Goal: Find contact information: Find contact information

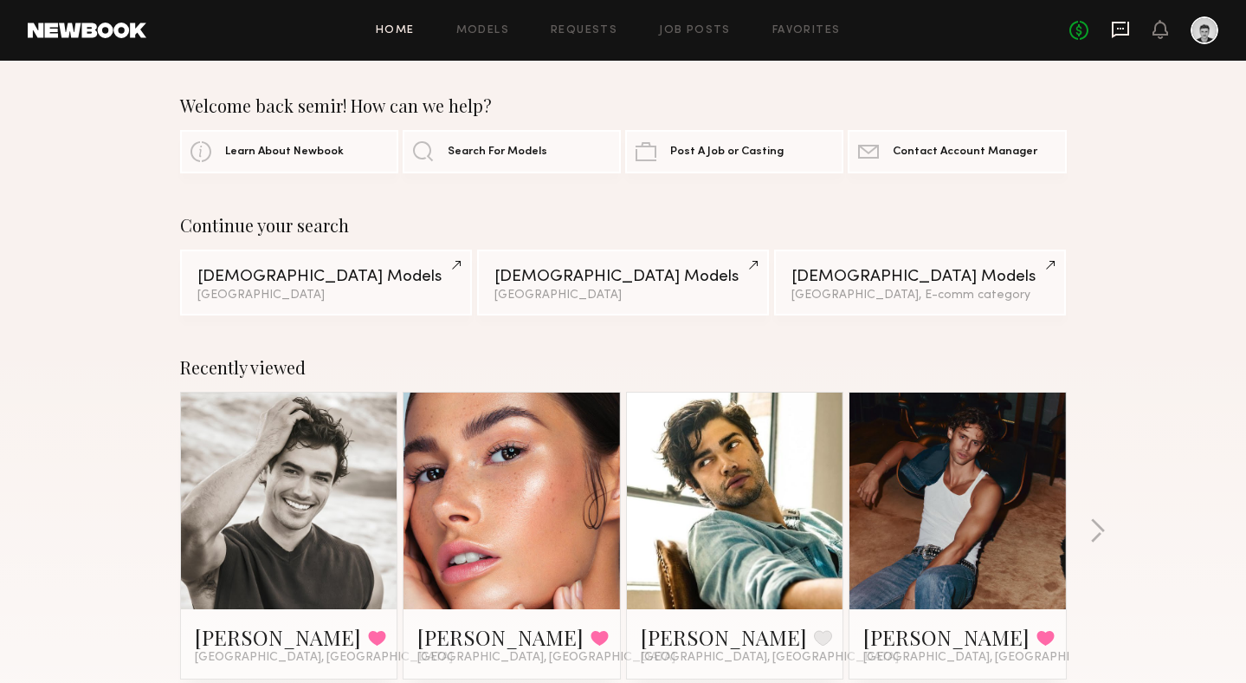
click at [1122, 30] on icon at bounding box center [1120, 29] width 19 height 19
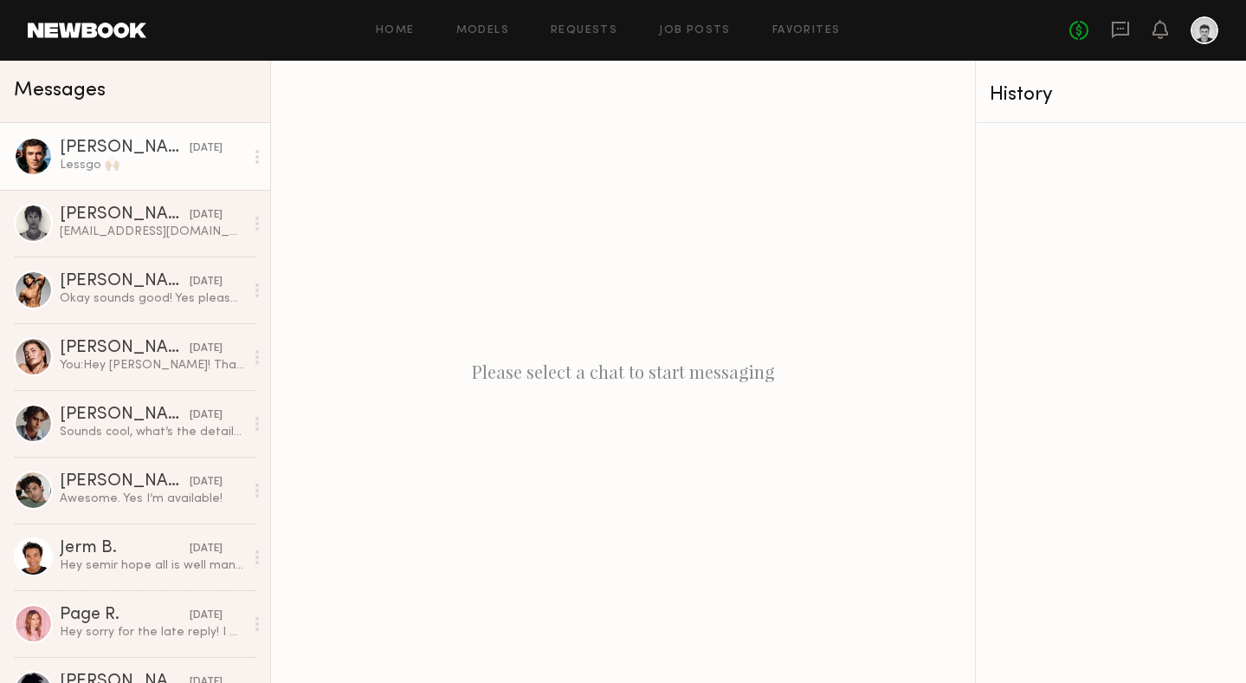
click at [138, 175] on link "[PERSON_NAME] [DATE] Lessgo 🙌🏼" at bounding box center [135, 156] width 270 height 67
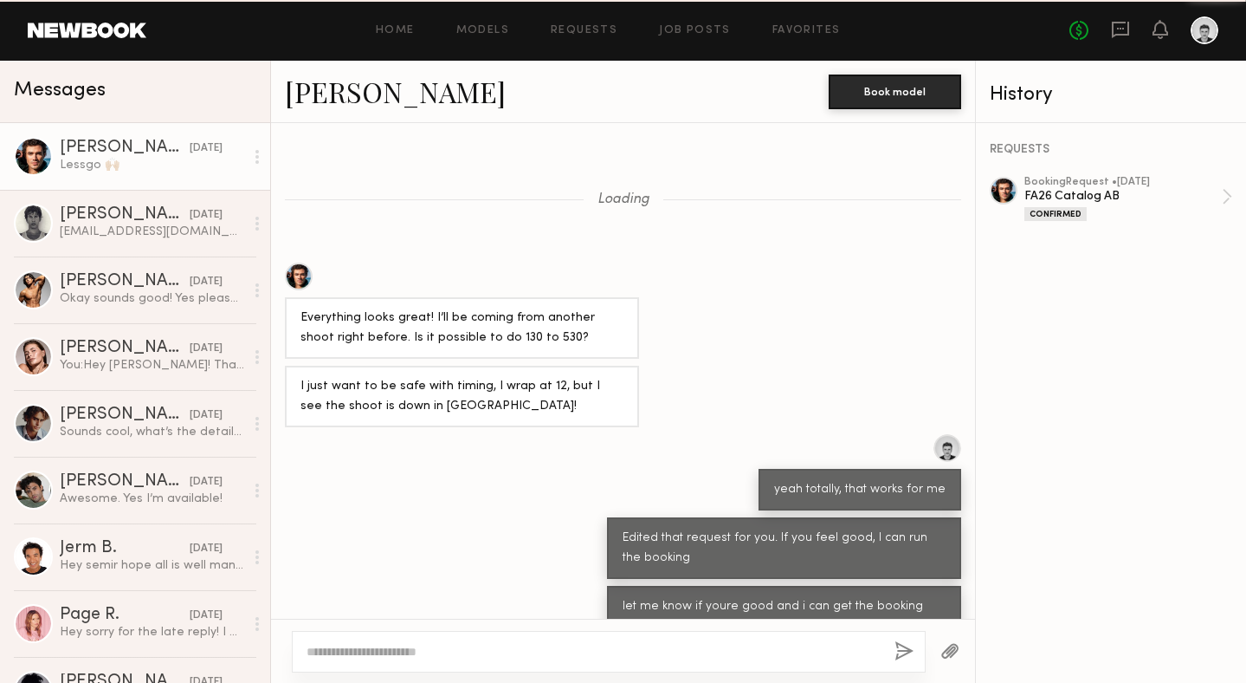
scroll to position [495, 0]
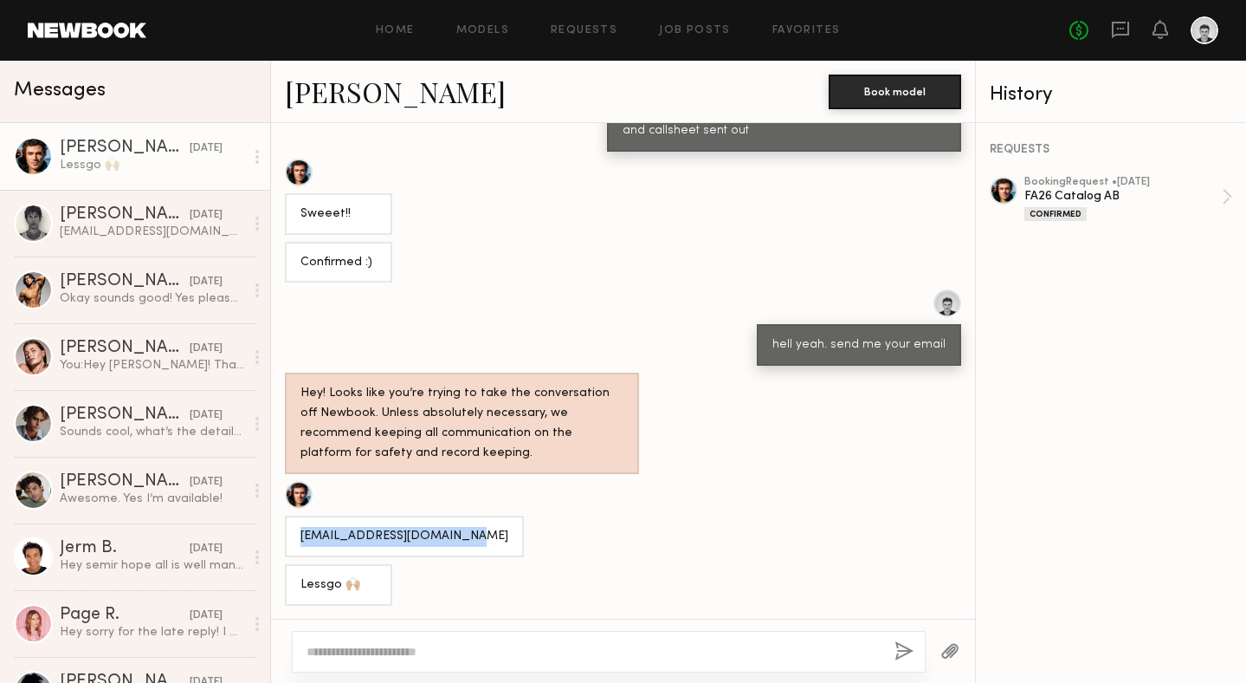
drag, startPoint x: 303, startPoint y: 535, endPoint x: 479, endPoint y: 542, distance: 176.0
click at [479, 542] on div "[EMAIL_ADDRESS][DOMAIN_NAME]" at bounding box center [404, 536] width 239 height 42
copy div "[EMAIL_ADDRESS][DOMAIN_NAME]"
